Goal: Task Accomplishment & Management: Manage account settings

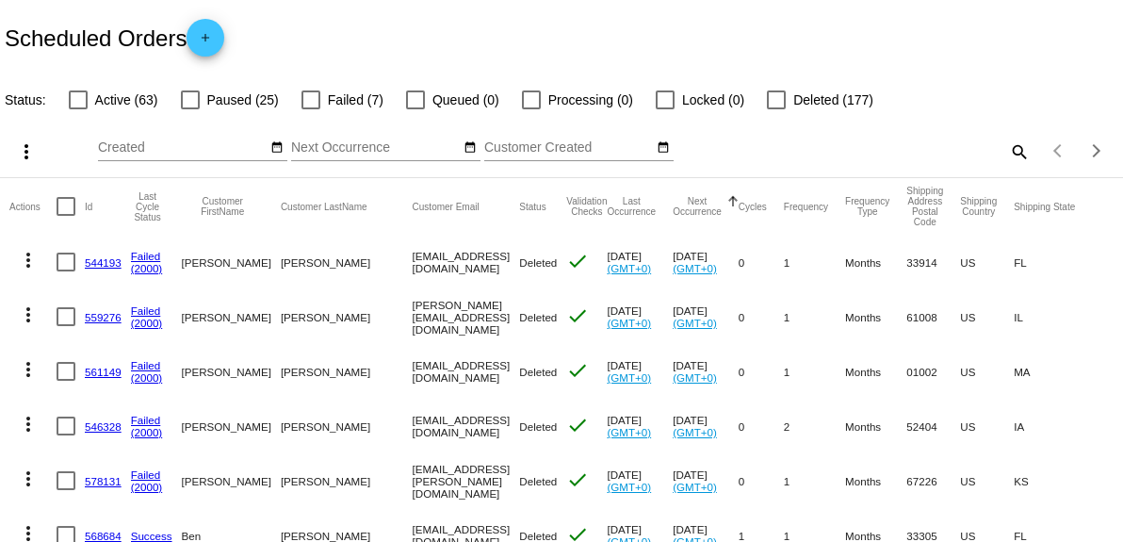
click at [1007, 146] on mat-icon "search" at bounding box center [1018, 151] width 23 height 29
click at [790, 148] on input "Search" at bounding box center [890, 147] width 280 height 15
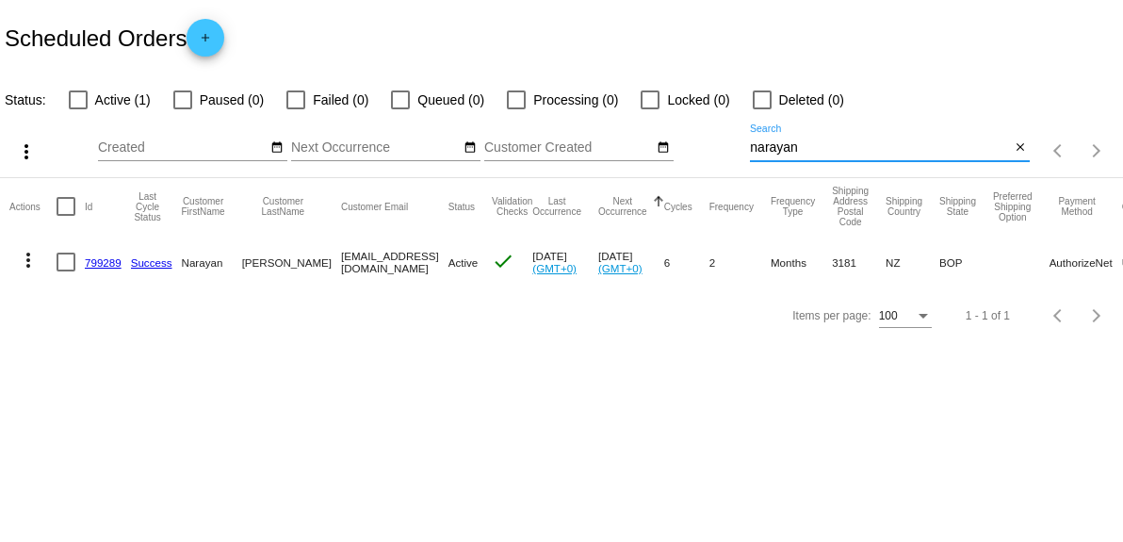
type input "narayan"
click at [96, 260] on link "799289" at bounding box center [103, 262] width 37 height 12
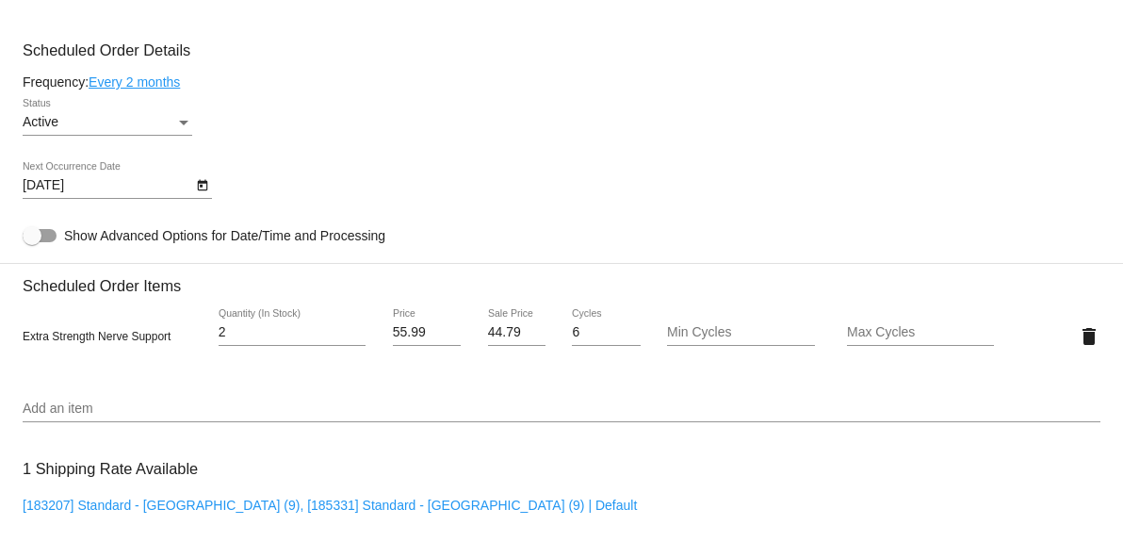
scroll to position [1221, 0]
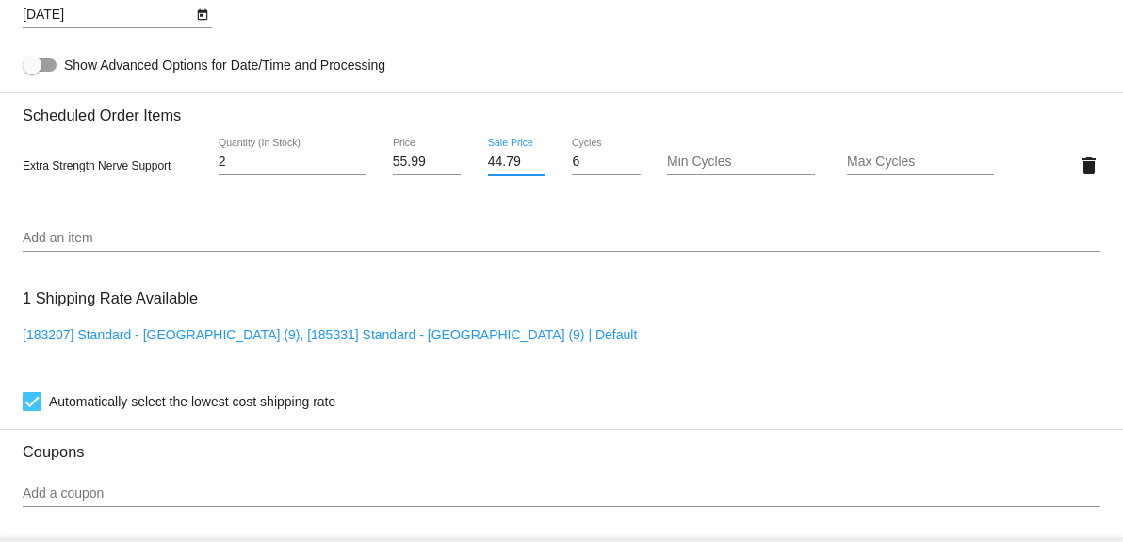
drag, startPoint x: 514, startPoint y: 160, endPoint x: 474, endPoint y: 157, distance: 40.6
click at [474, 157] on div "44.79 Sale Price" at bounding box center [516, 165] width 89 height 54
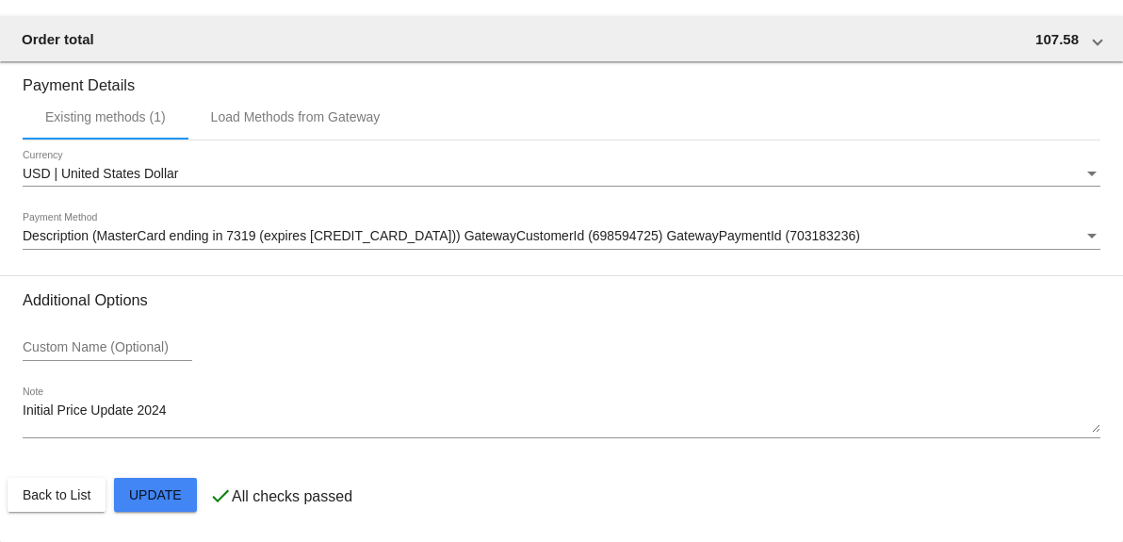
scroll to position [1744, 0]
type input "47.59"
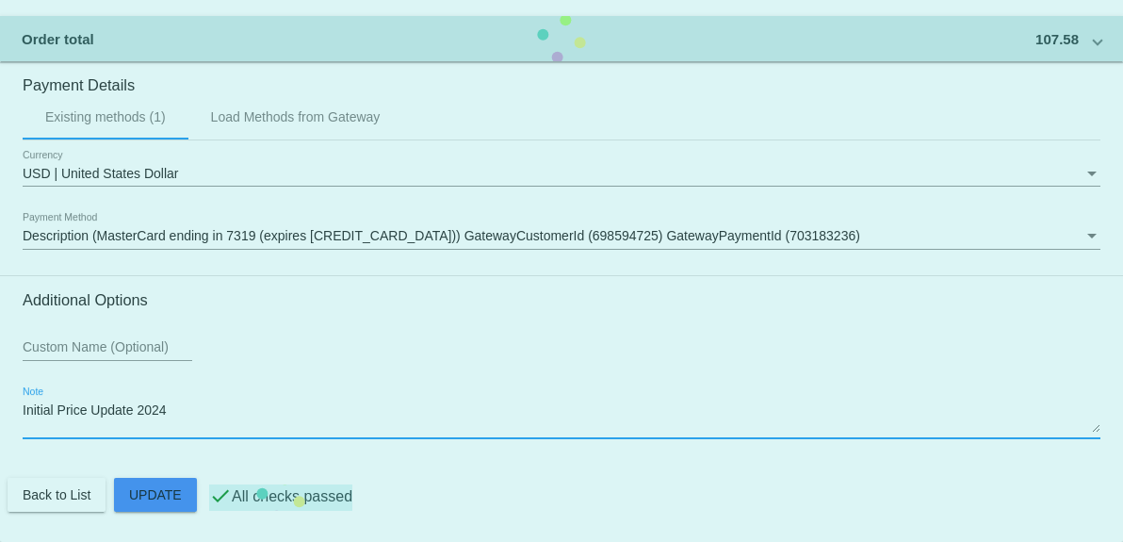
drag, startPoint x: 51, startPoint y: 412, endPoint x: 40, endPoint y: 411, distance: 10.4
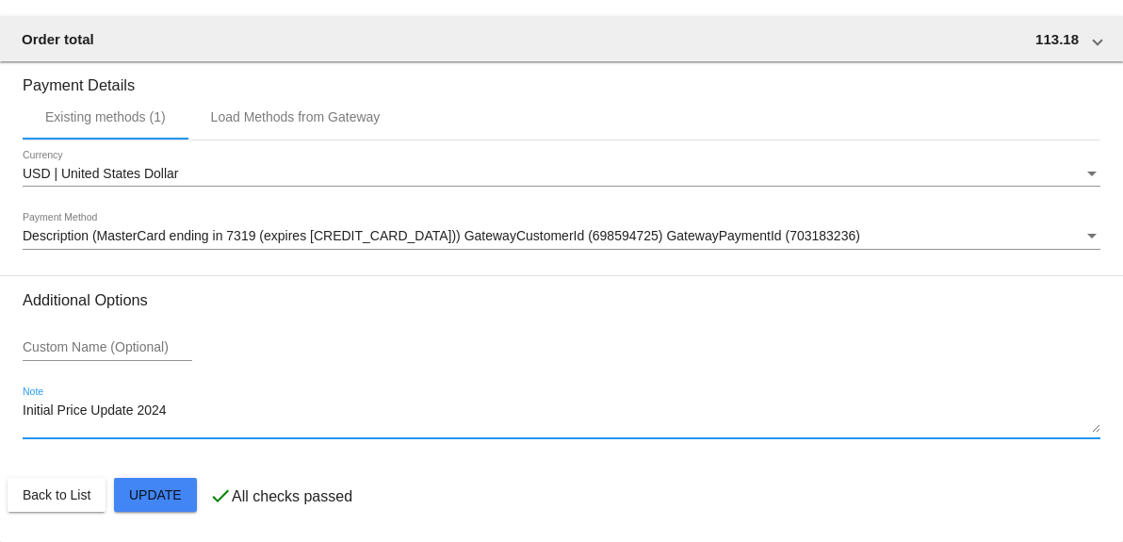
drag, startPoint x: 54, startPoint y: 413, endPoint x: 19, endPoint y: 410, distance: 35.1
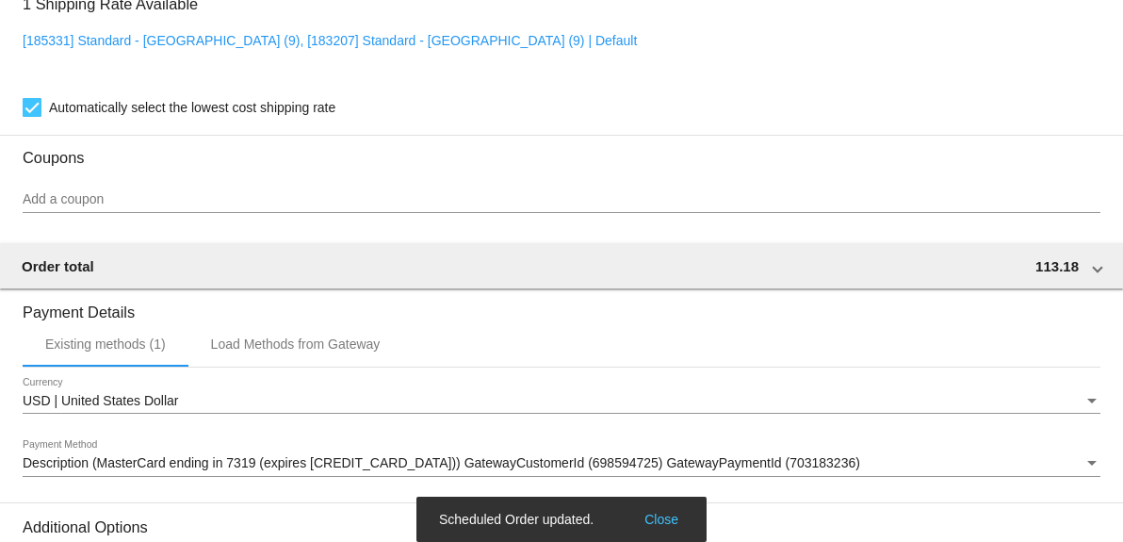
scroll to position [1222, 0]
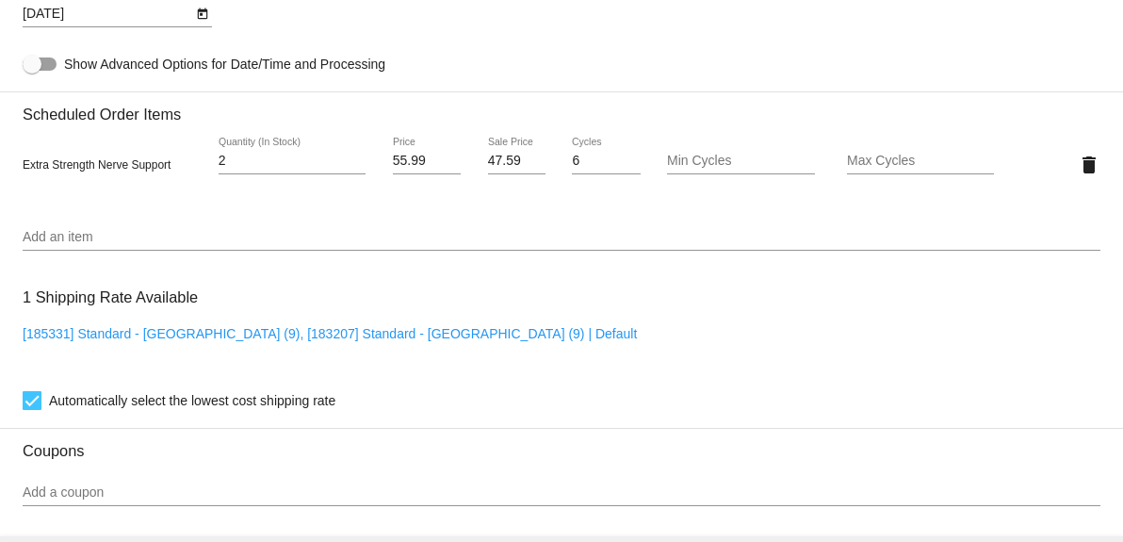
type textarea "Final Price Update 2024"
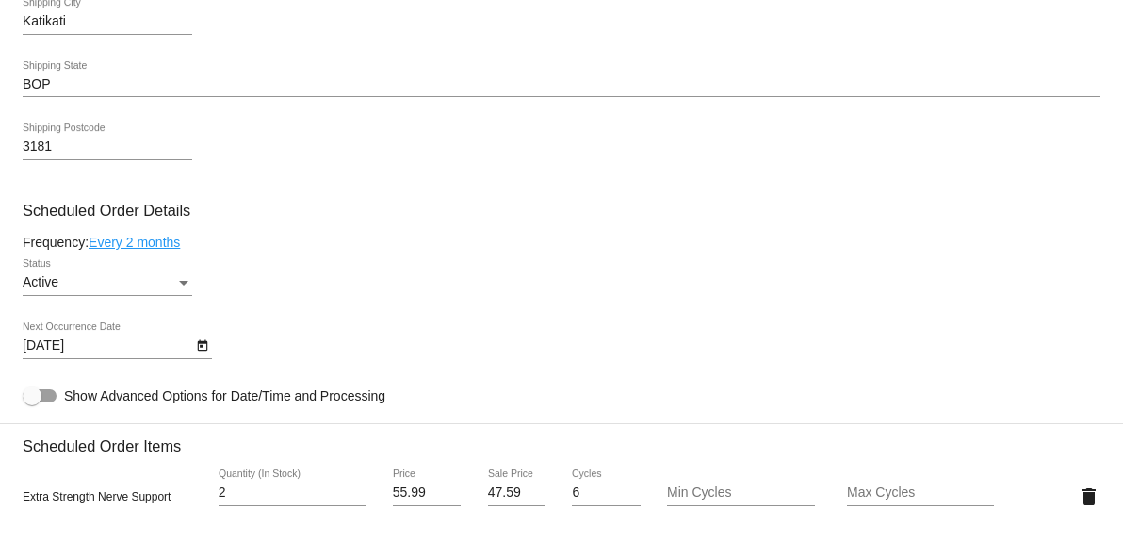
scroll to position [698, 0]
